Goal: Task Accomplishment & Management: Use online tool/utility

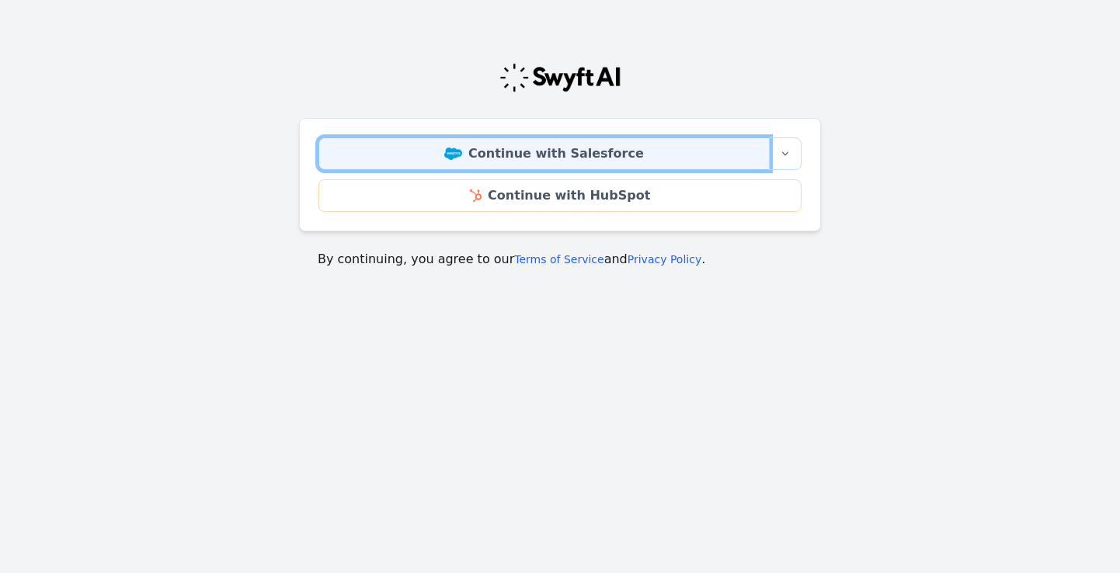
click at [585, 153] on link "Continue with Salesforce" at bounding box center [543, 153] width 451 height 33
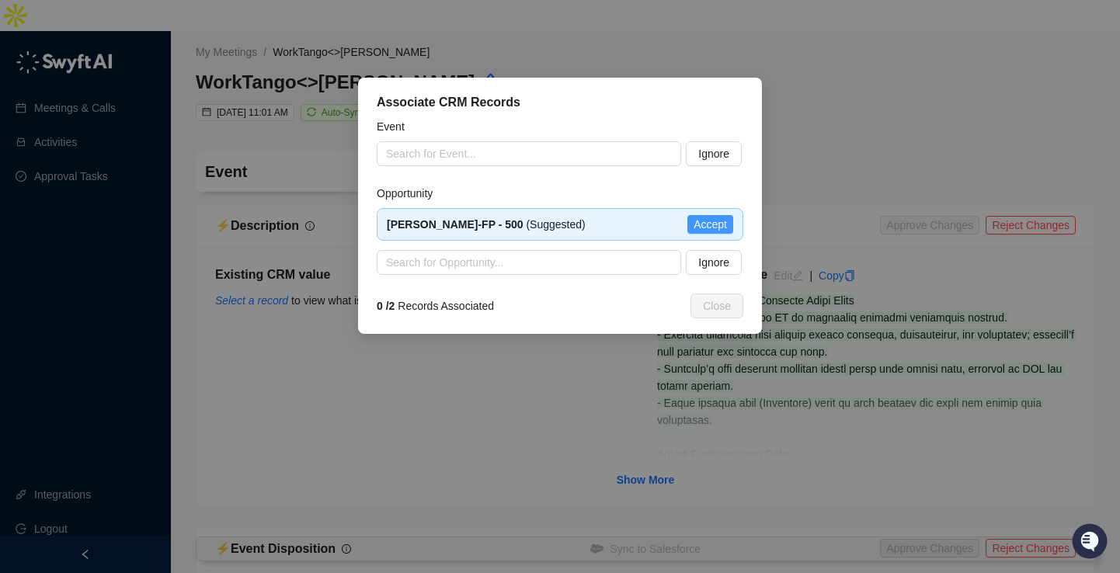
click at [717, 220] on span "Accept" at bounding box center [709, 224] width 33 height 17
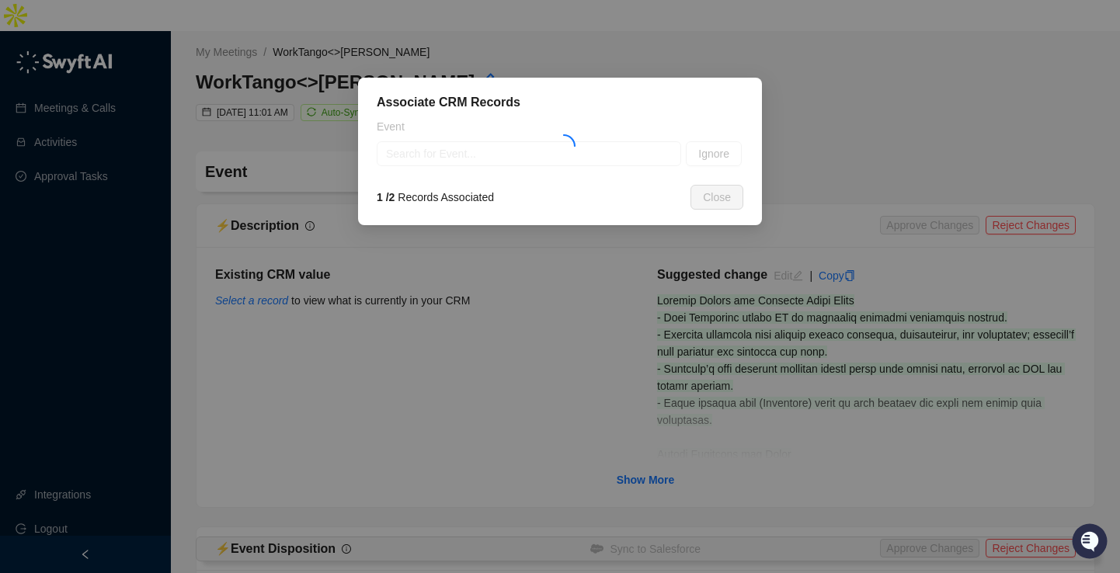
type textarea "**********"
type input "**********"
click at [714, 163] on button "Ignore" at bounding box center [714, 153] width 56 height 25
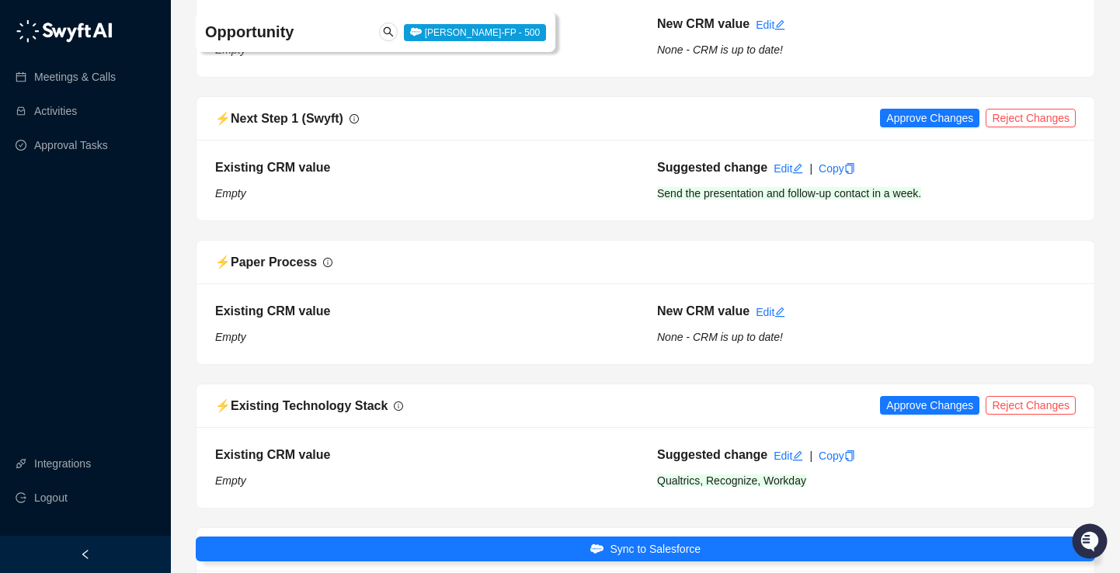
scroll to position [1485, 0]
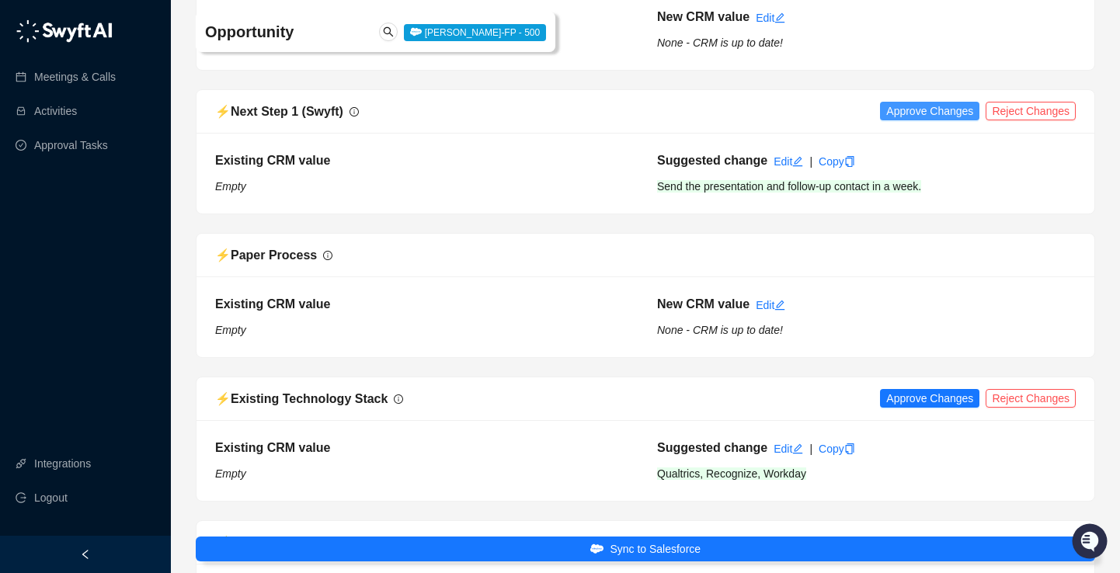
click at [925, 102] on span "Approve Changes" at bounding box center [929, 110] width 87 height 17
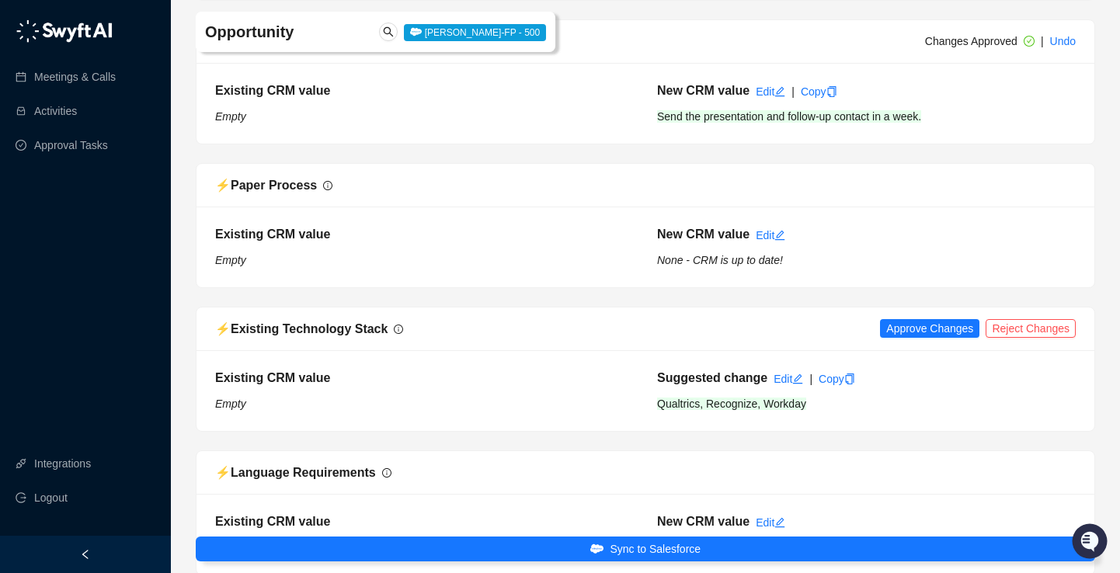
scroll to position [1556, 0]
click at [928, 319] on span "Approve Changes" at bounding box center [929, 327] width 87 height 17
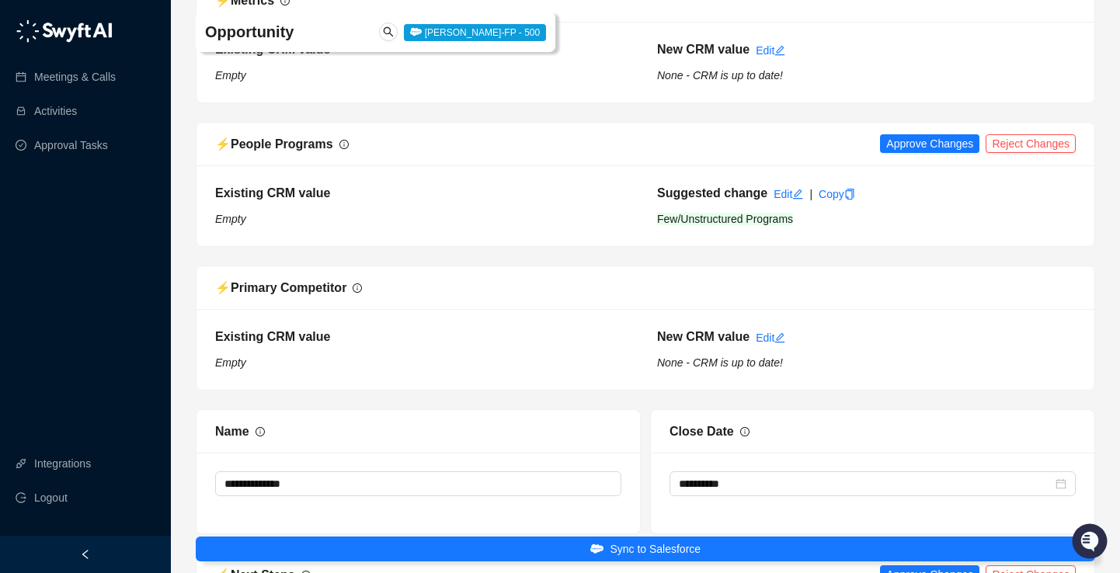
scroll to position [2168, 0]
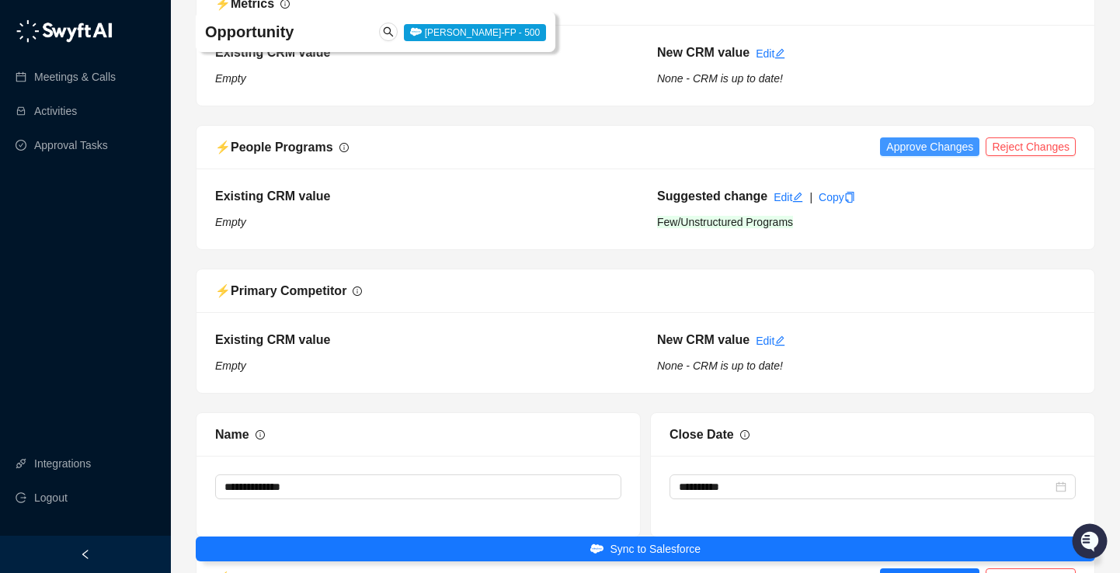
click at [942, 138] on span "Approve Changes" at bounding box center [929, 146] width 87 height 17
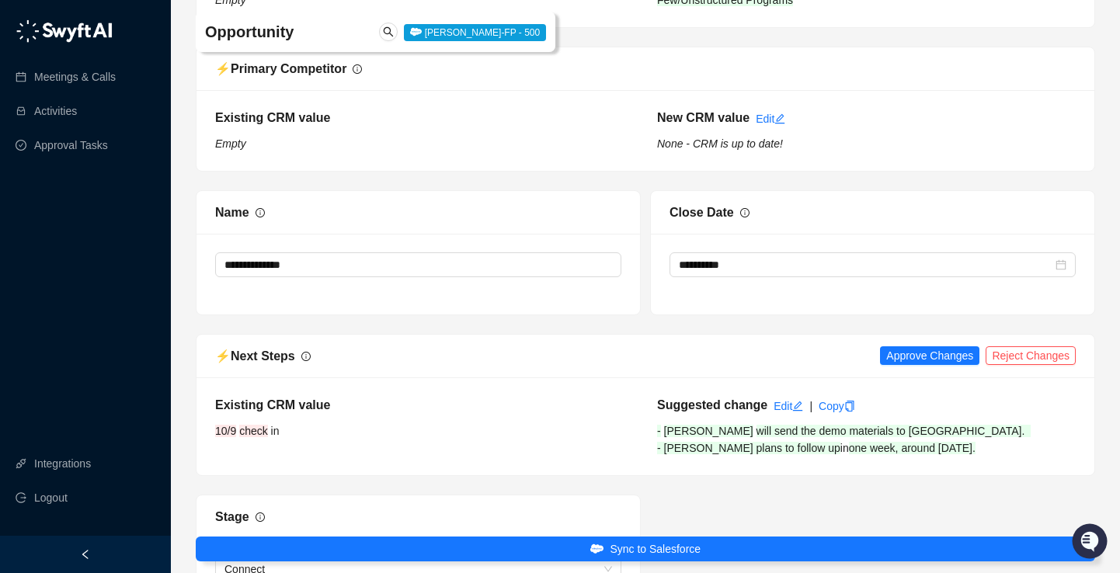
scroll to position [2405, 0]
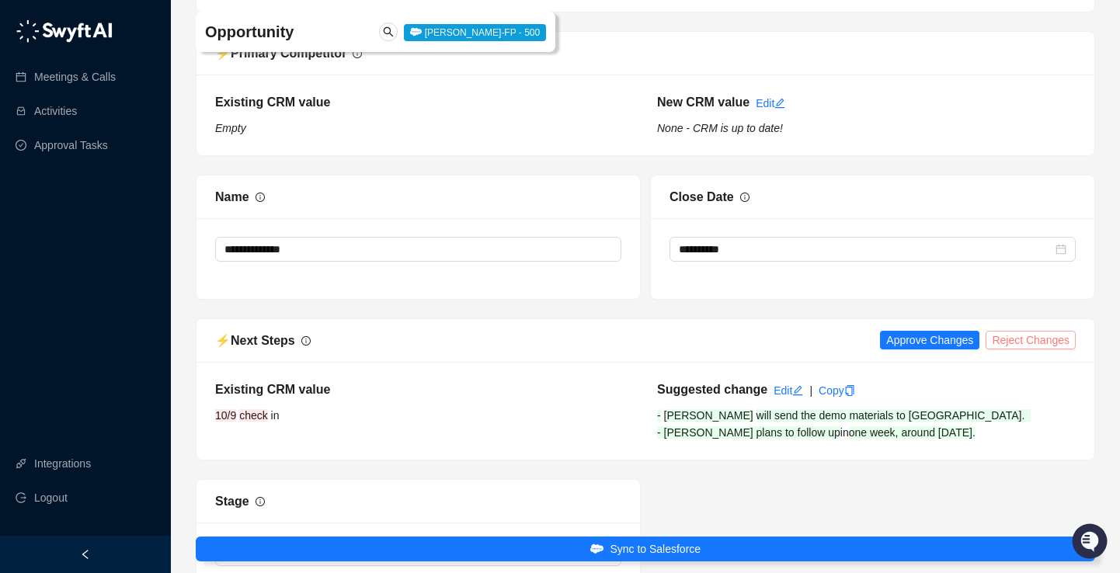
click at [1049, 332] on span "Reject Changes" at bounding box center [1030, 340] width 78 height 17
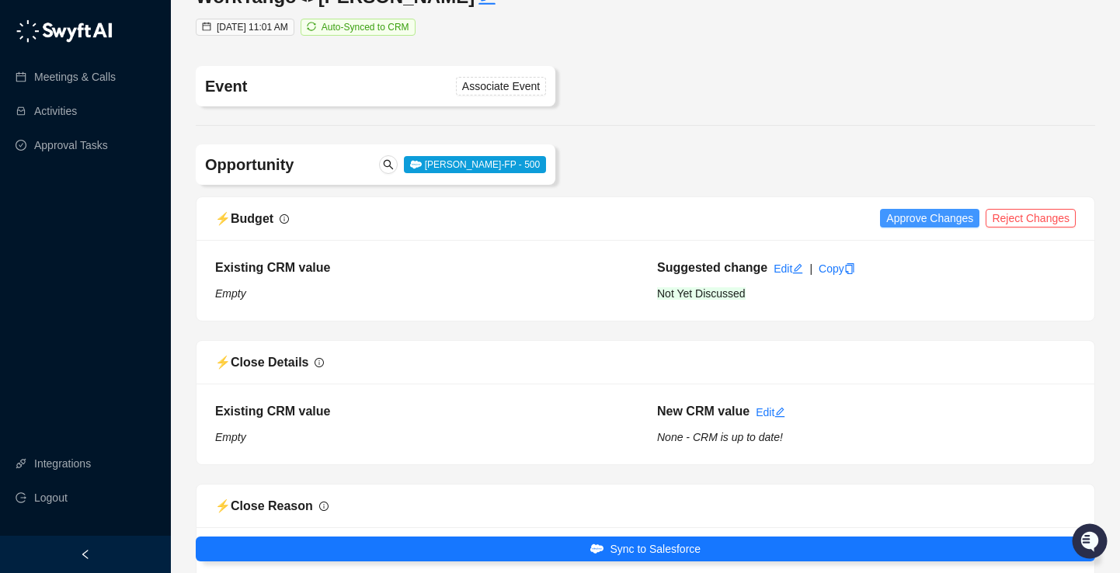
click at [944, 210] on span "Approve Changes" at bounding box center [929, 218] width 87 height 17
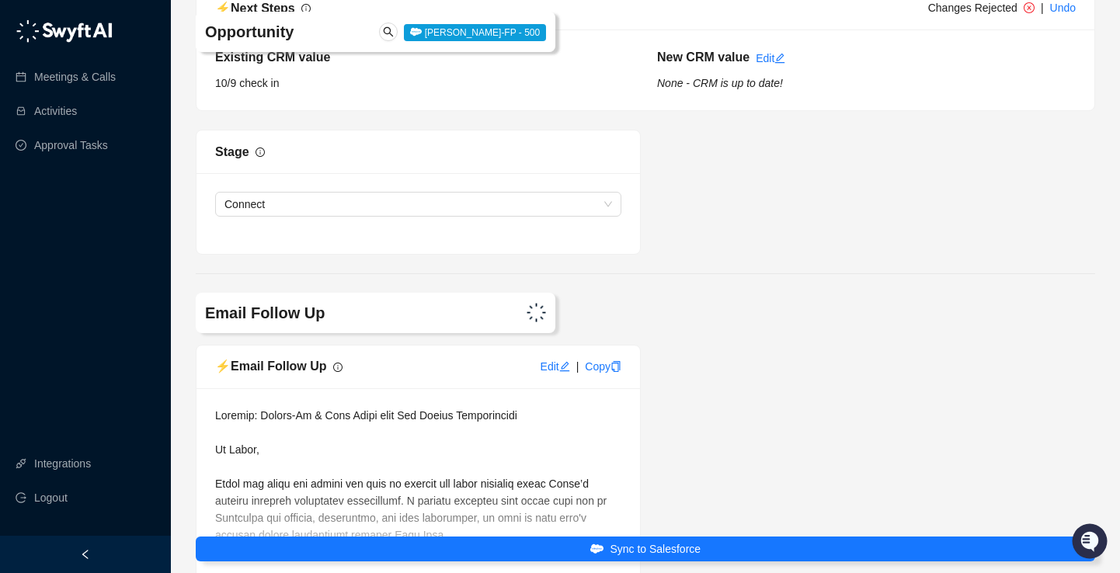
scroll to position [2911, 0]
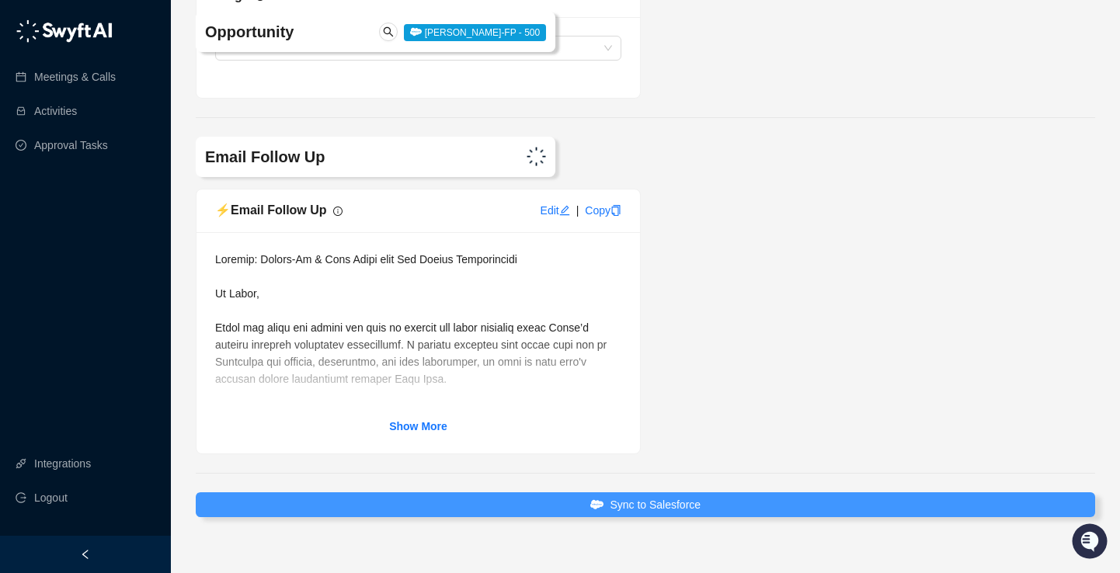
click at [709, 492] on button "Sync to Salesforce" at bounding box center [645, 504] width 899 height 25
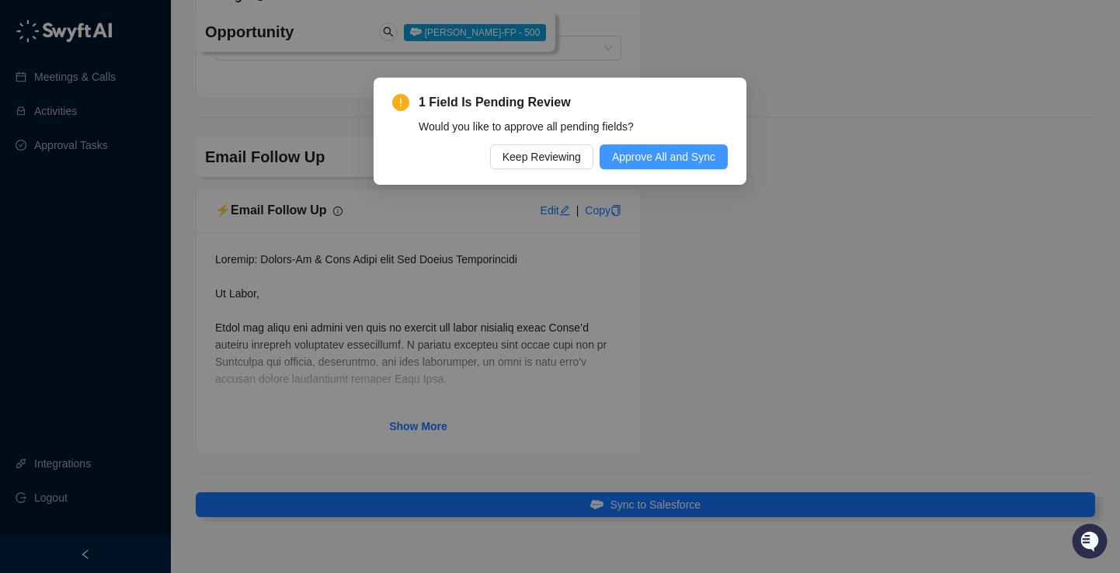
click at [665, 160] on span "Approve All and Sync" at bounding box center [663, 156] width 103 height 17
